Goal: Task Accomplishment & Management: Use online tool/utility

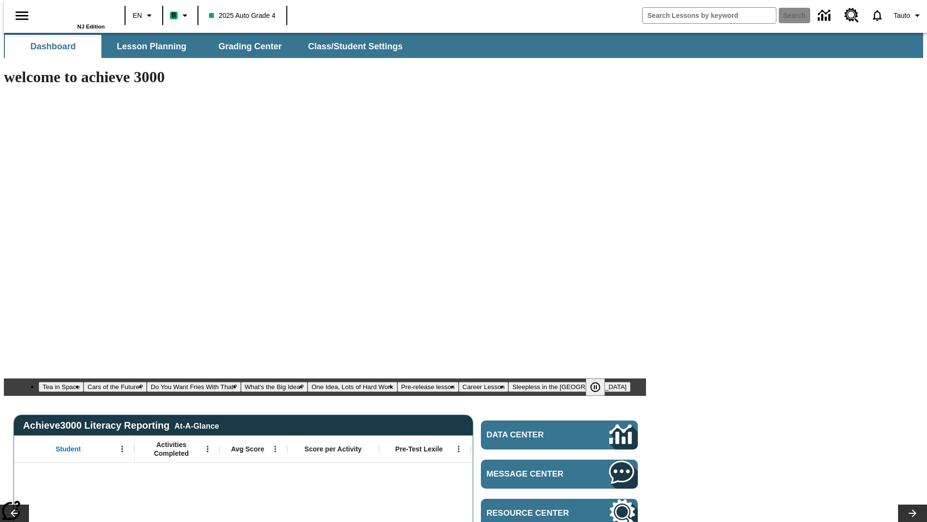
type input "-1"
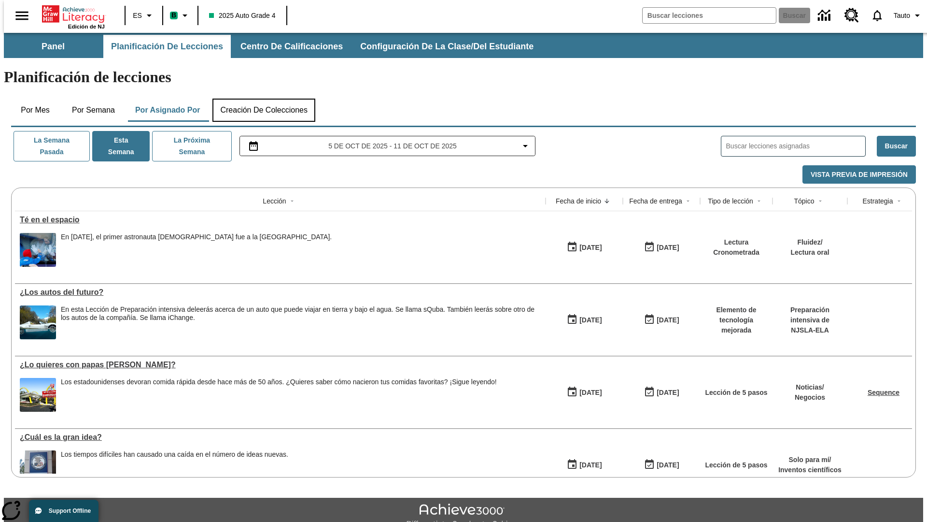
click at [262, 99] on button "Creación de colecciones" at bounding box center [263, 110] width 103 height 23
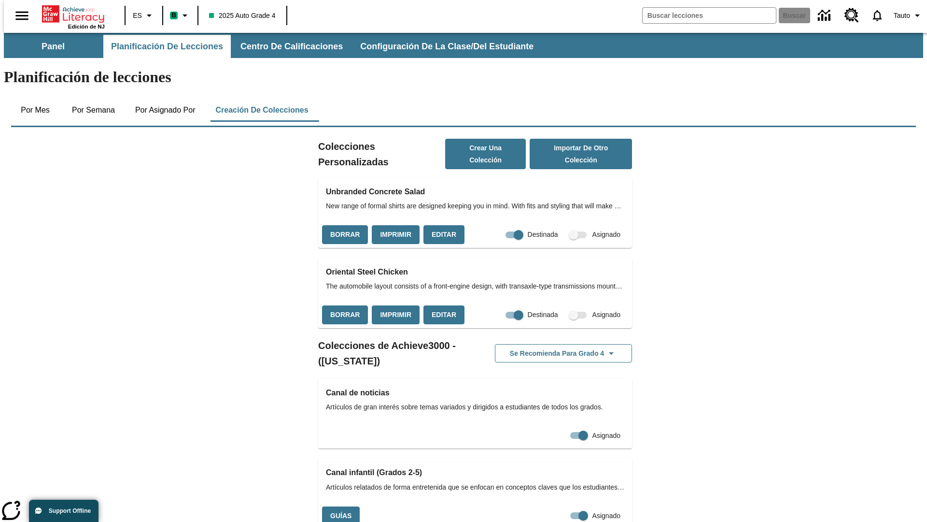
click at [441, 225] on button "Editar" at bounding box center [444, 234] width 41 height 19
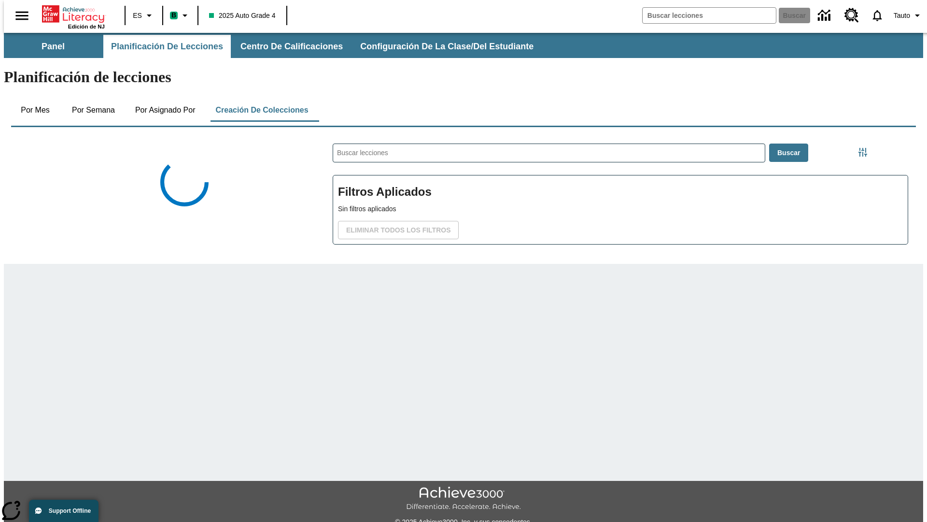
click at [229, 195] on div "Colecciones" at bounding box center [175, 205] width 329 height 148
